Goal: Transaction & Acquisition: Purchase product/service

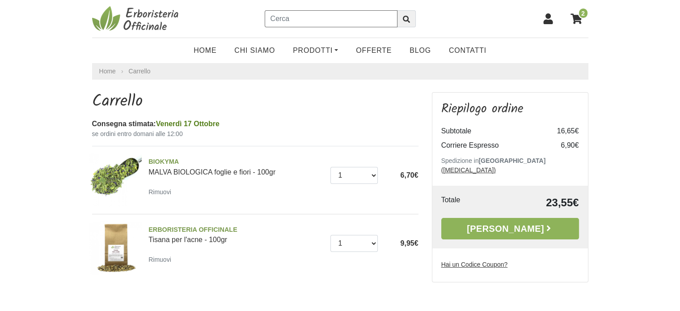
click at [359, 18] on input "text" at bounding box center [330, 18] width 133 height 17
type input "camomilla"
click at [407, 23] on icon "submit" at bounding box center [406, 19] width 7 height 7
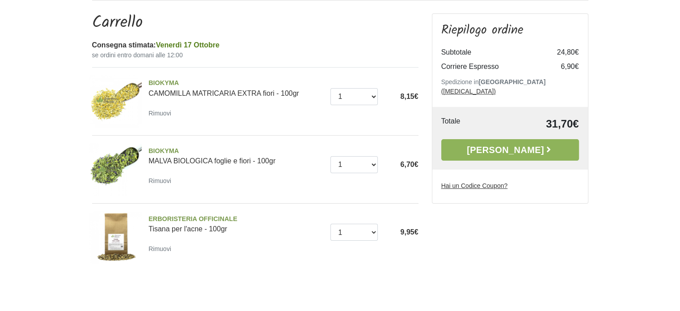
scroll to position [79, 0]
click at [187, 234] on div at bounding box center [235, 235] width 175 height 2
click at [188, 228] on link "ERBORISTERIA OFFICINALE Tisana per l'acne - 100gr" at bounding box center [235, 223] width 175 height 19
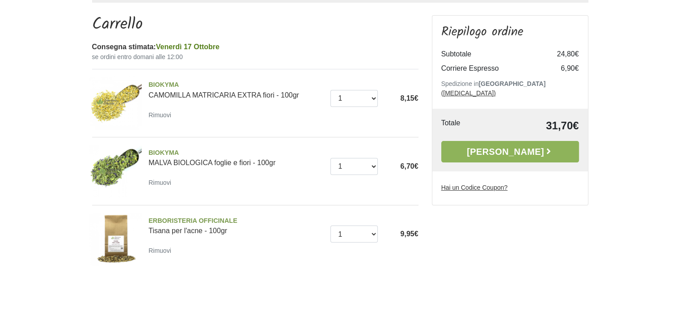
scroll to position [202, 0]
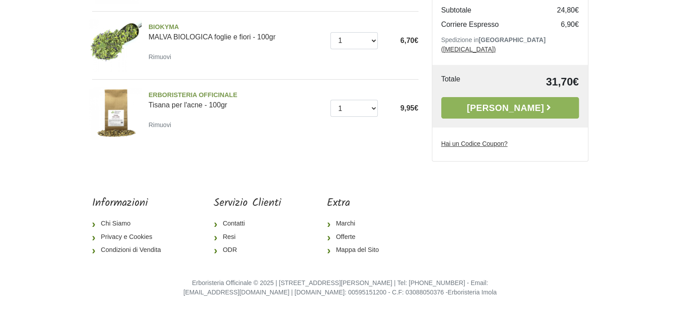
click at [529, 168] on body "3 Home Chi Siamo Prodotti Fit-Therapy Caramelle, Liquirizia, Dolcificanti Cosme…" at bounding box center [340, 55] width 680 height 514
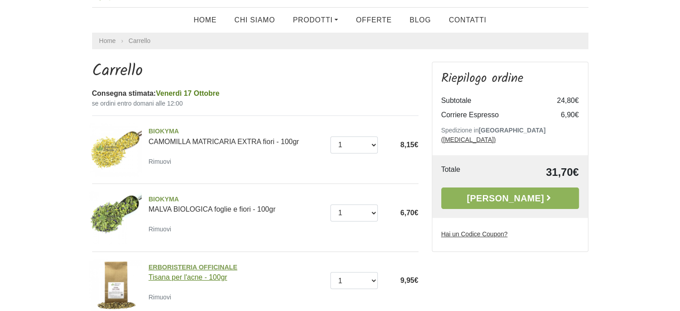
scroll to position [0, 0]
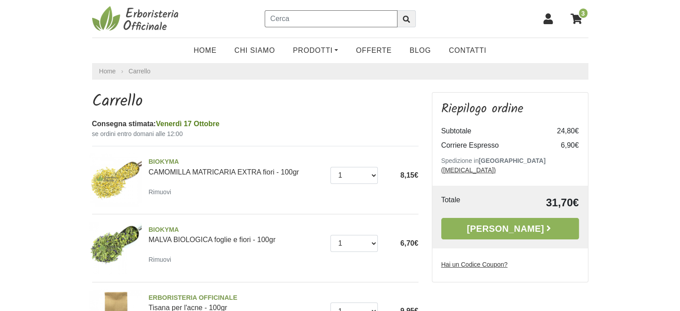
click at [334, 26] on input "text" at bounding box center [330, 18] width 133 height 17
type input "ibisco"
click at [397, 10] on button "submit" at bounding box center [406, 18] width 19 height 17
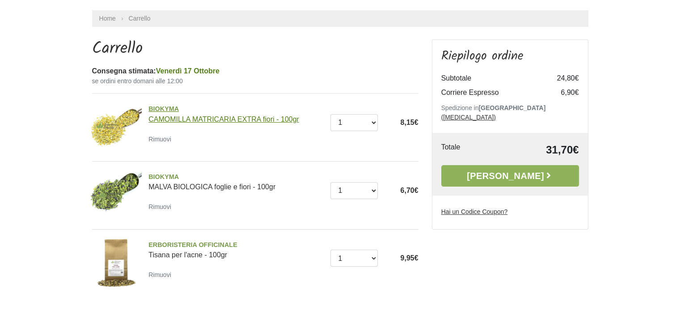
scroll to position [53, 0]
click at [272, 23] on ol "Home Carrello" at bounding box center [340, 18] width 496 height 17
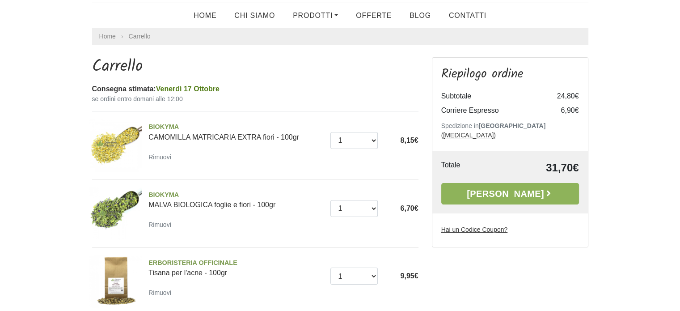
scroll to position [0, 0]
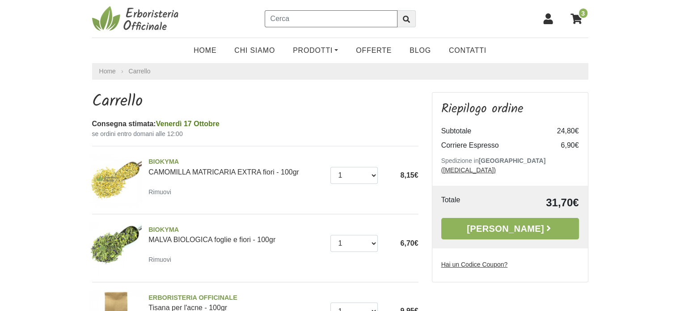
click at [293, 20] on input "text" at bounding box center [330, 18] width 133 height 17
